Goal: Task Accomplishment & Management: Complete application form

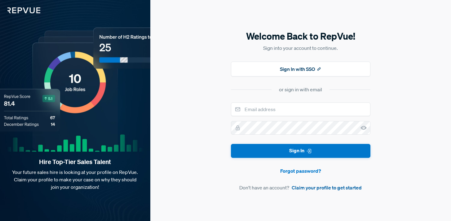
click at [320, 188] on link "Claim your profile to get started" at bounding box center [327, 187] width 70 height 7
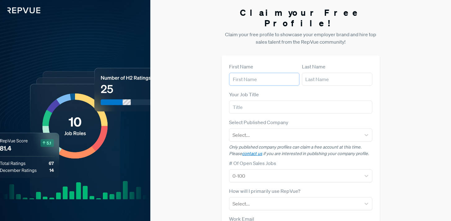
click at [279, 73] on input "text" at bounding box center [264, 79] width 70 height 13
type input "[PERSON_NAME]"
type input "Hall"
click at [274, 101] on input "text" at bounding box center [300, 107] width 143 height 13
click at [266, 130] on div "Select..." at bounding box center [294, 135] width 131 height 11
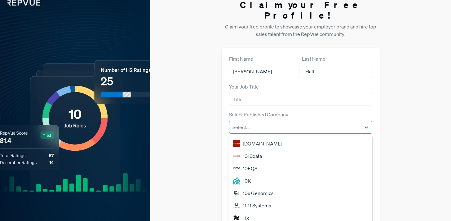
scroll to position [16, 0]
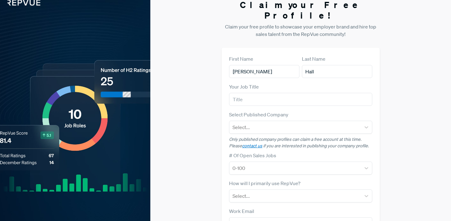
click at [196, 118] on div "Claim your Free Profile! Claim your free profile to showcase your employer bran…" at bounding box center [300, 148] width 301 height 312
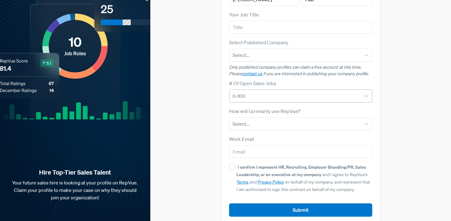
scroll to position [0, 0]
